Goal: Task Accomplishment & Management: Manage account settings

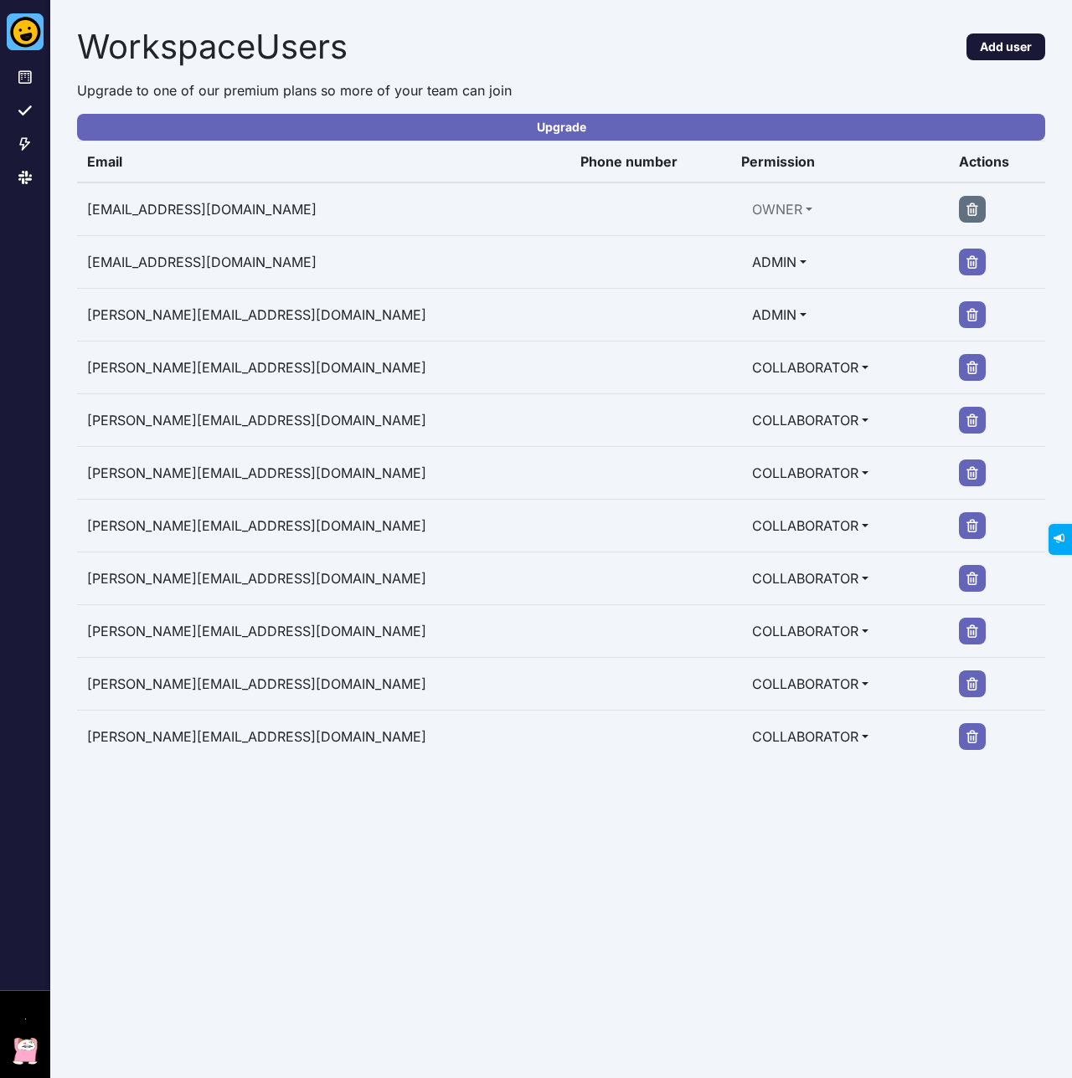
click at [1012, 49] on button "Add user" at bounding box center [1005, 46] width 79 height 27
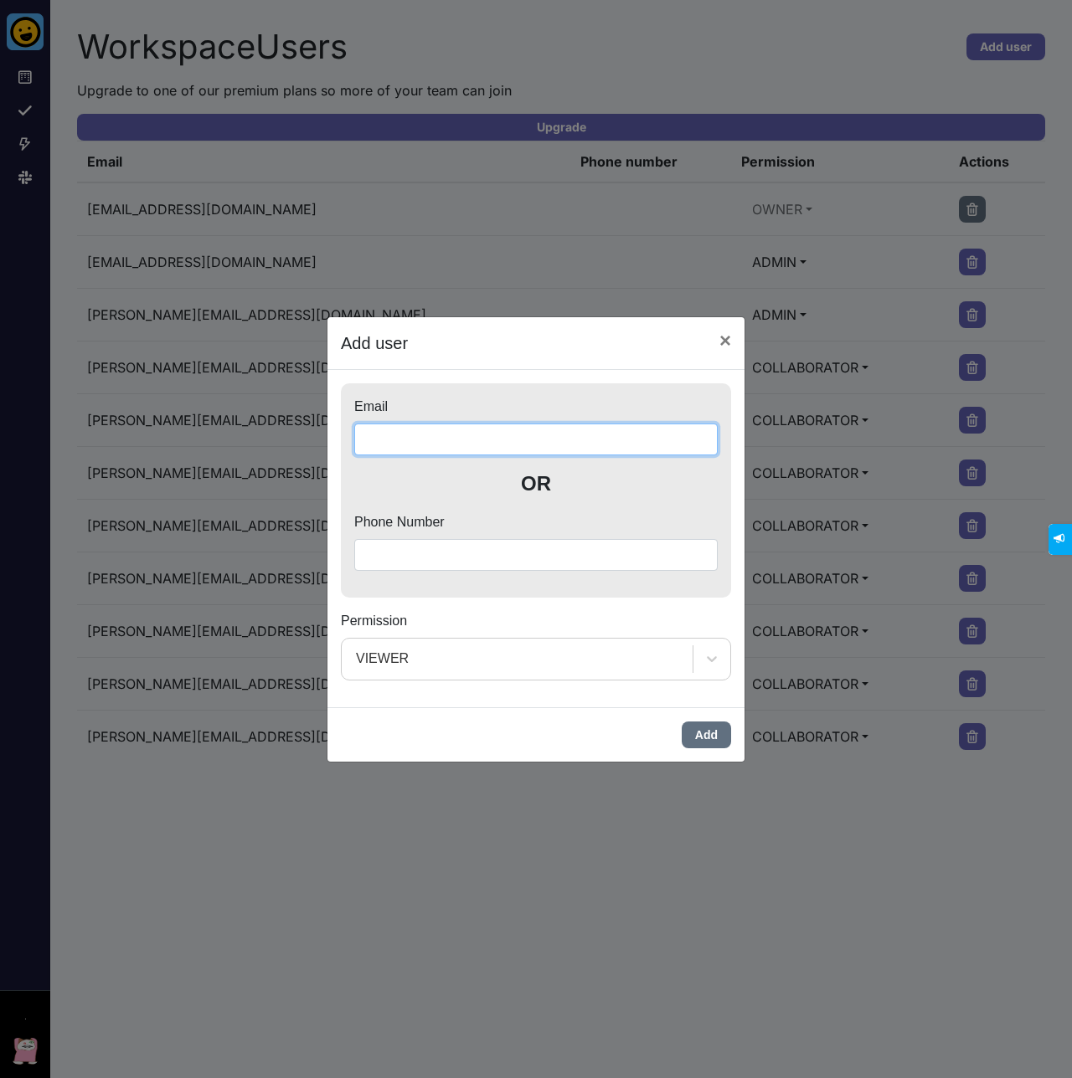
click at [452, 441] on input "Email" at bounding box center [535, 440] width 363 height 32
paste input "**********"
type input "**********"
click at [635, 741] on div "Add" at bounding box center [535, 734] width 417 height 54
click at [725, 646] on div at bounding box center [711, 658] width 37 height 37
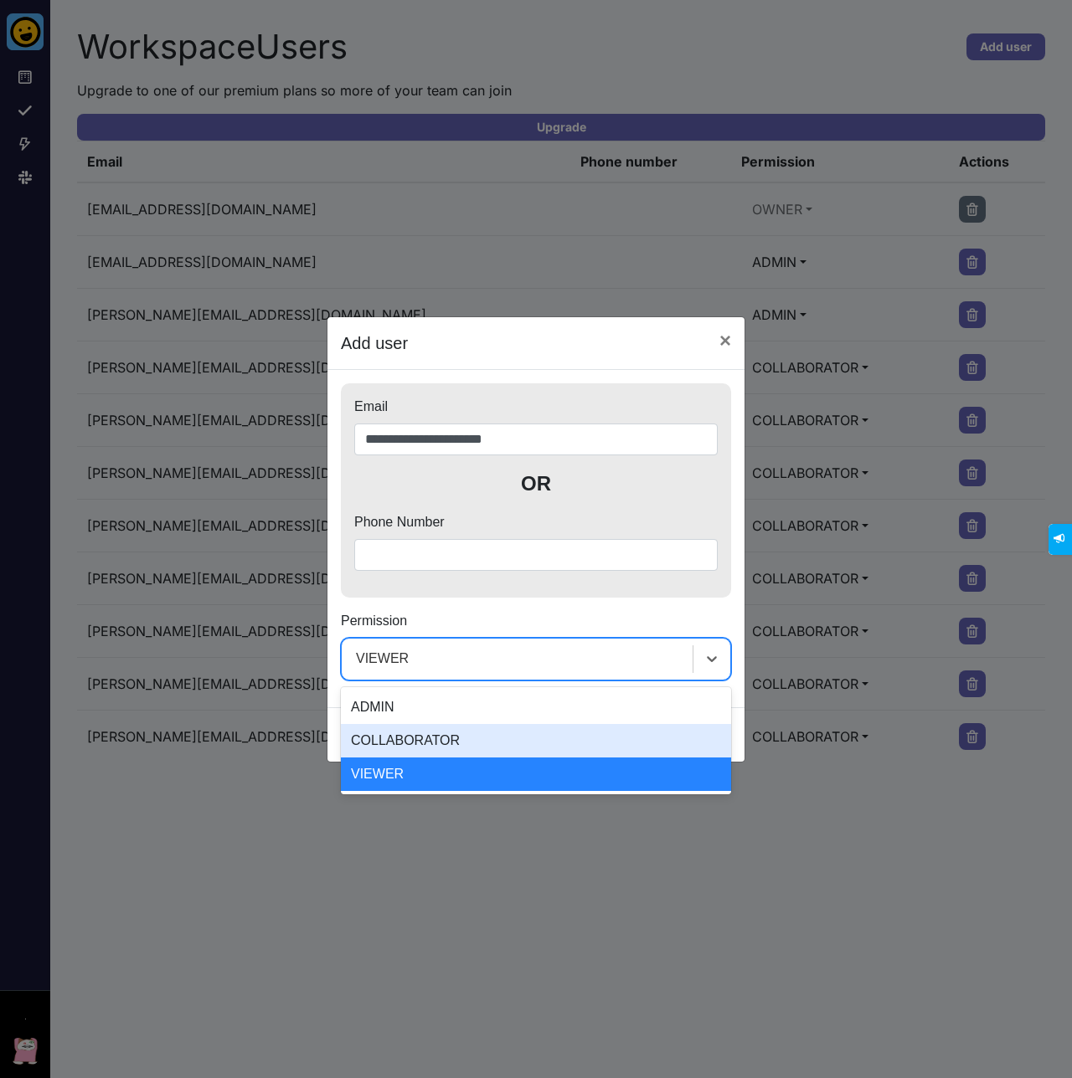
click at [459, 746] on div "COLLABORATOR" at bounding box center [536, 740] width 390 height 33
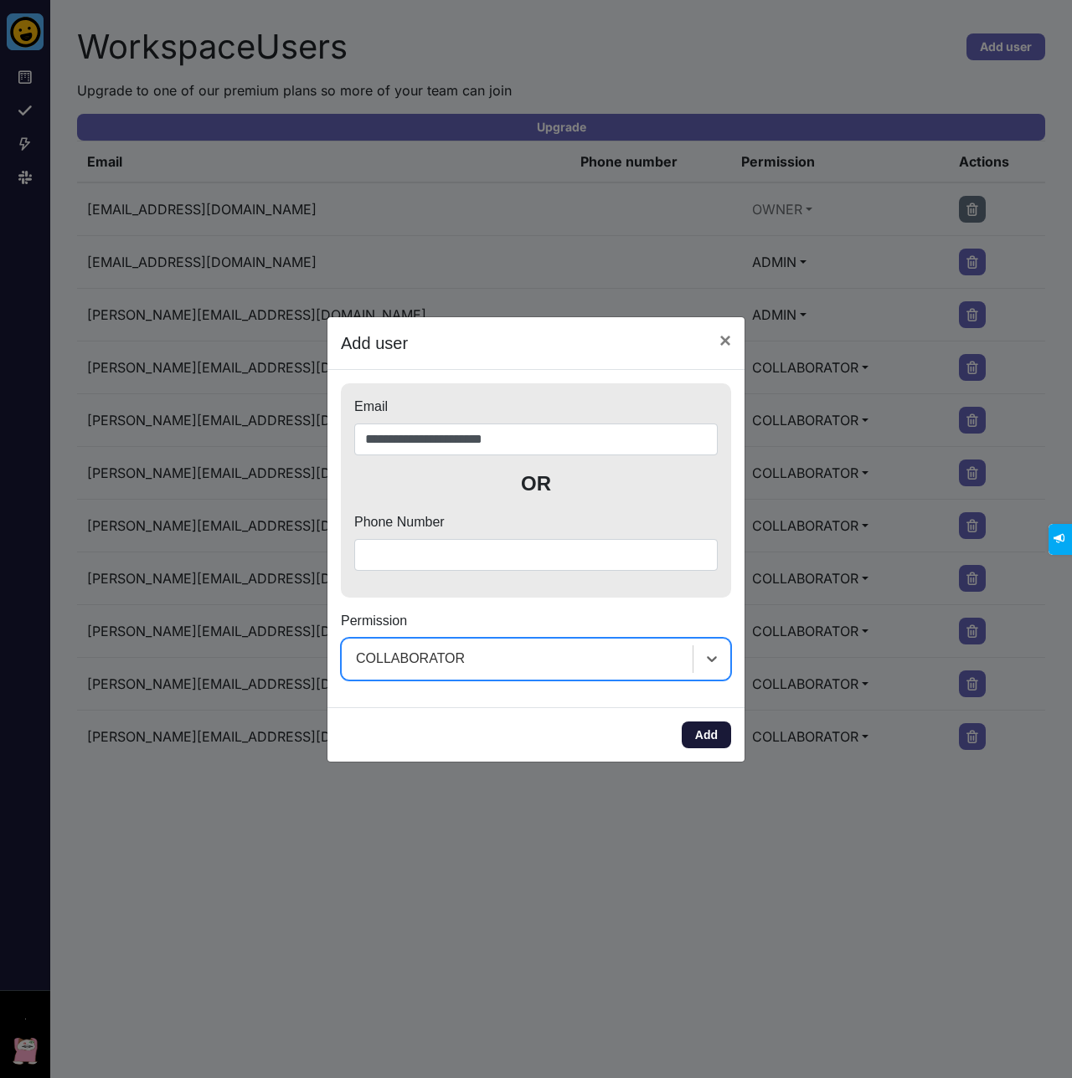
click at [711, 727] on button "Add" at bounding box center [705, 735] width 49 height 27
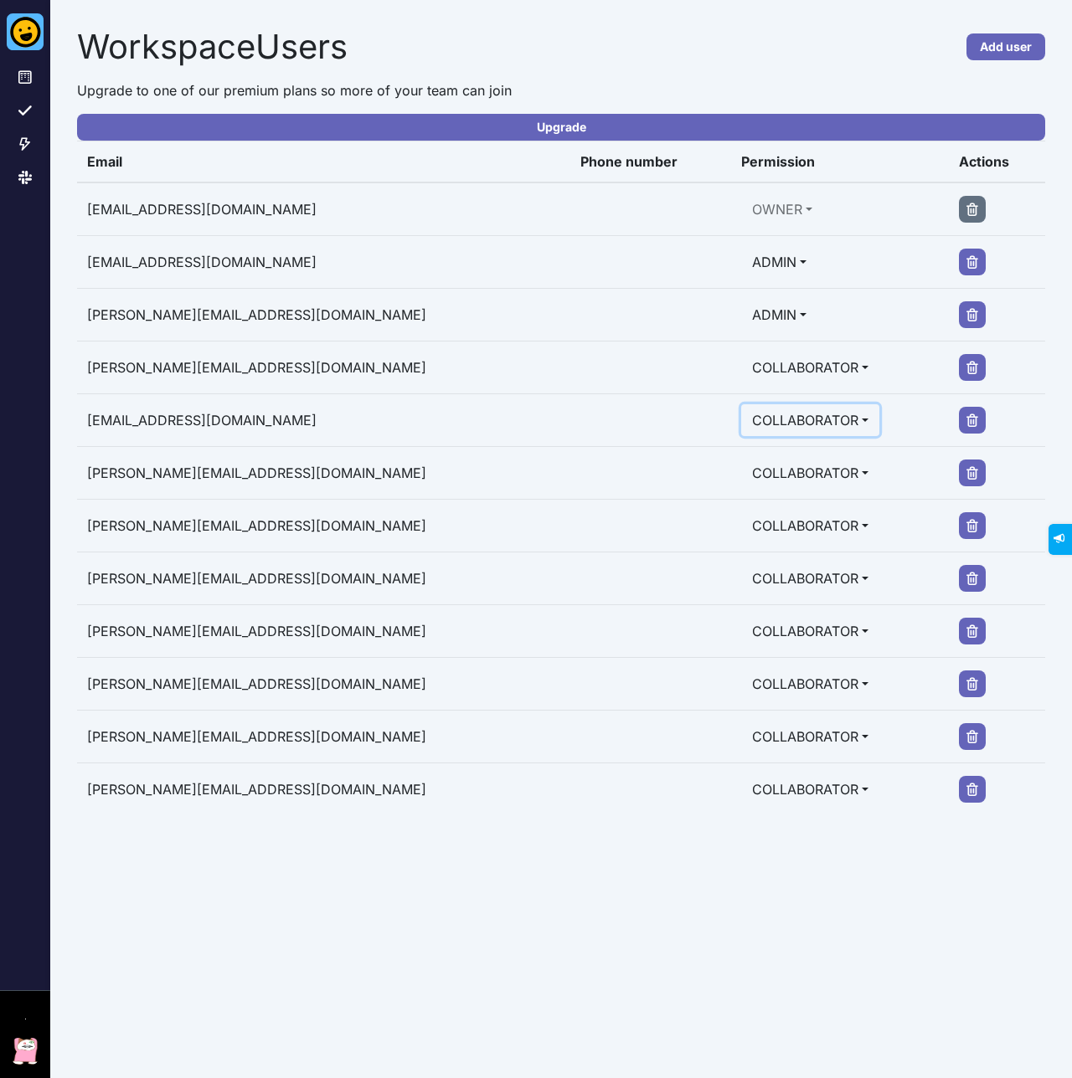
click at [784, 415] on button "COLLABORATOR" at bounding box center [810, 420] width 138 height 32
click at [745, 454] on button "ADMIN" at bounding box center [815, 458] width 147 height 27
click at [597, 1007] on div "Workspace Users Add user Upgrade to one of our premium plans so more of your te…" at bounding box center [560, 539] width 1021 height 1078
